Goal: Navigation & Orientation: Find specific page/section

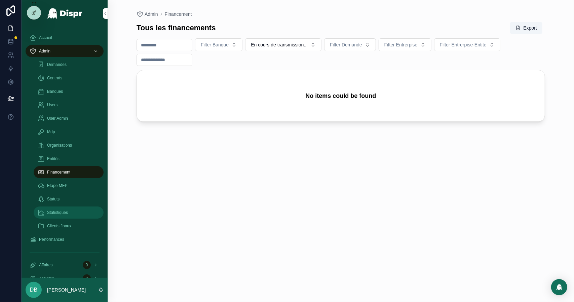
click at [56, 214] on span "Statistiques" at bounding box center [57, 212] width 21 height 5
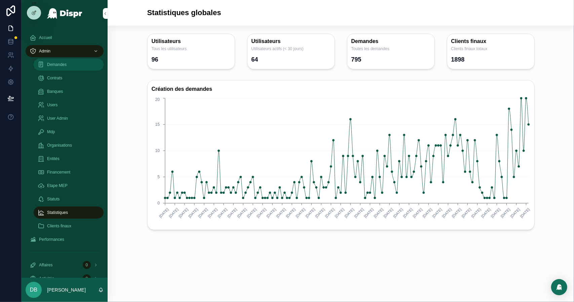
click at [85, 66] on div "Demandes" at bounding box center [69, 64] width 62 height 11
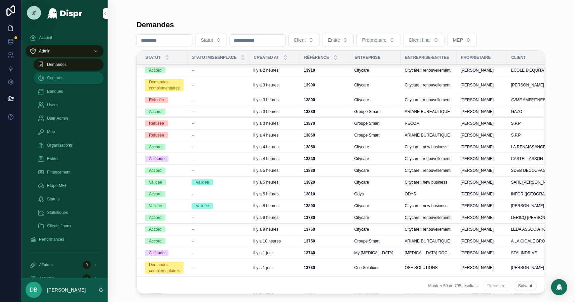
click at [85, 76] on div "Contrats" at bounding box center [69, 78] width 62 height 11
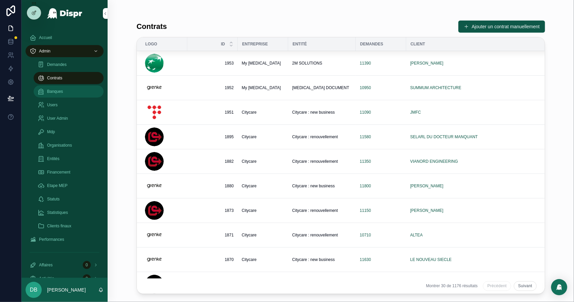
click at [70, 92] on div "Banques" at bounding box center [69, 91] width 62 height 11
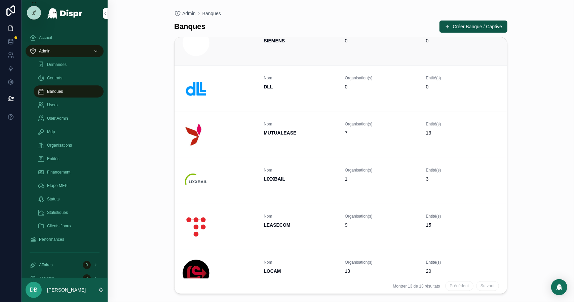
scroll to position [356, 0]
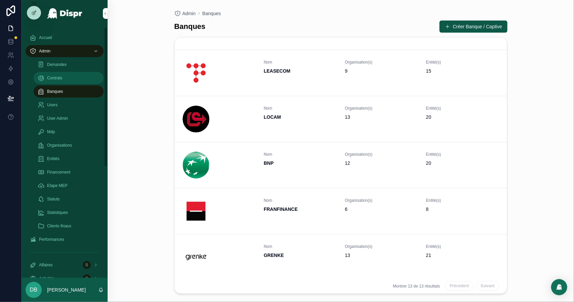
click at [59, 79] on span "Contrats" at bounding box center [54, 77] width 15 height 5
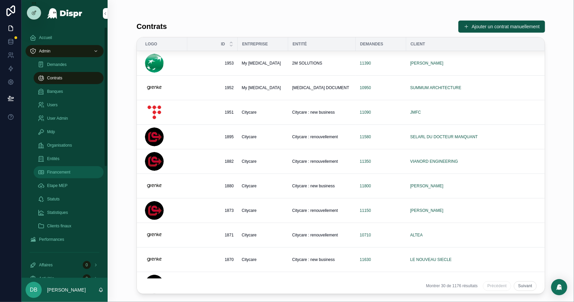
click at [62, 173] on span "Financement" at bounding box center [58, 172] width 23 height 5
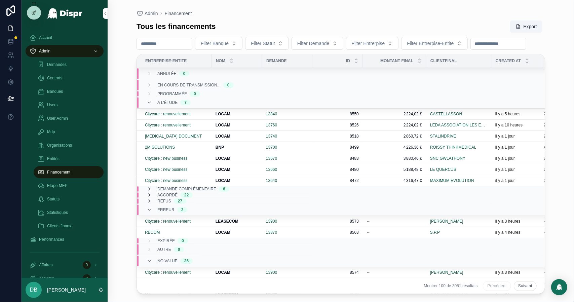
click at [151, 198] on icon "scrollable content" at bounding box center [149, 194] width 5 height 5
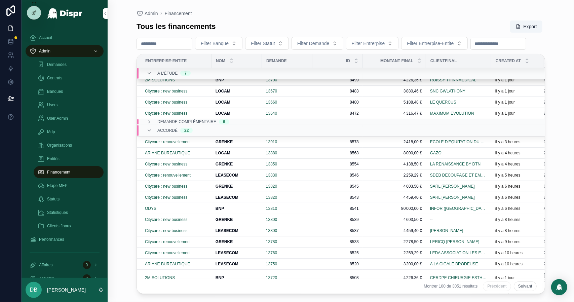
scroll to position [34, 0]
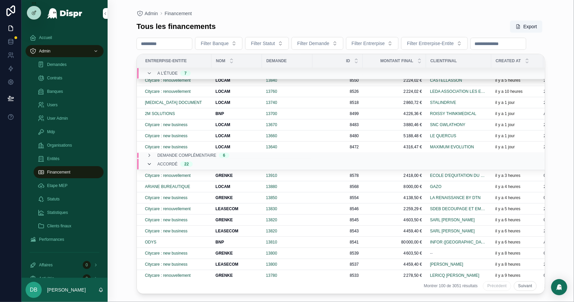
click at [150, 167] on icon "scrollable content" at bounding box center [149, 164] width 5 height 5
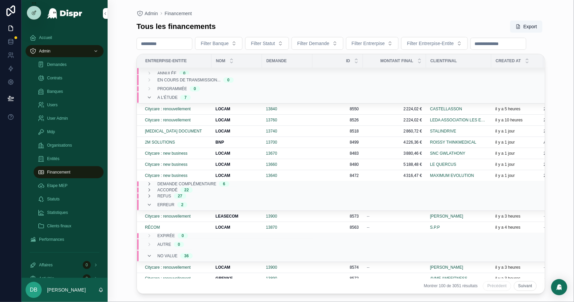
scroll to position [0, 0]
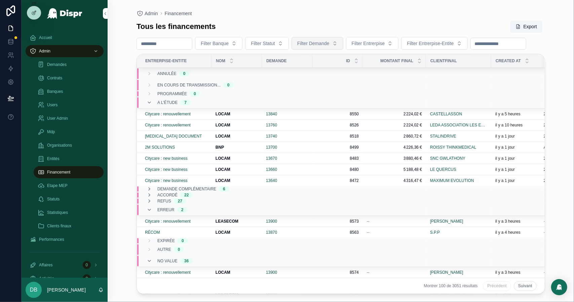
click at [333, 39] on button "Filter Demande" at bounding box center [318, 43] width 52 height 13
click at [327, 24] on div "Tous les financements Export" at bounding box center [341, 26] width 409 height 13
